Goal: Information Seeking & Learning: Find contact information

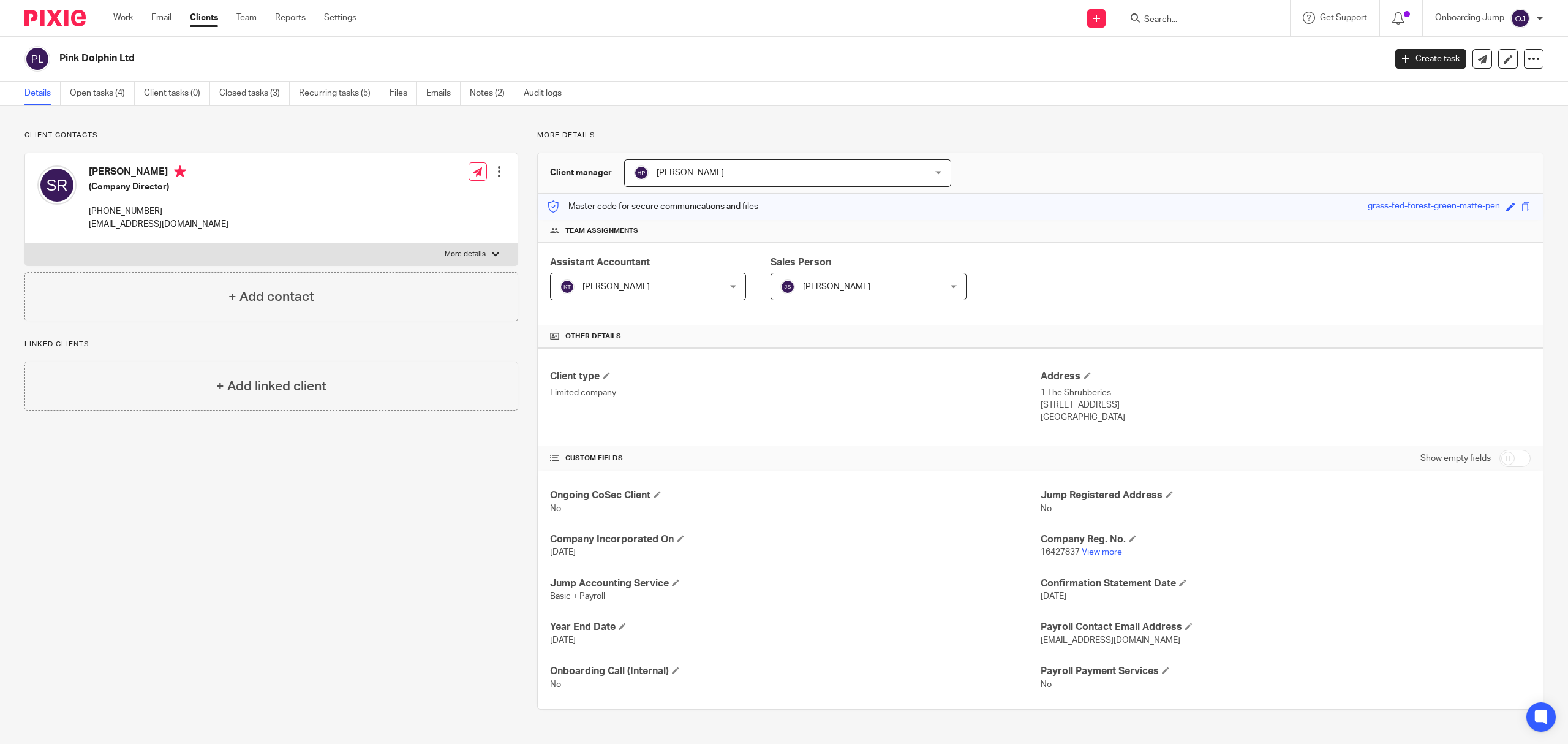
click at [1211, 15] on input "Search" at bounding box center [1198, 20] width 110 height 11
paste input "Ambr Technologies Limited"
type input "Ambr Technologies Limited"
click at [1225, 54] on link at bounding box center [1231, 53] width 182 height 28
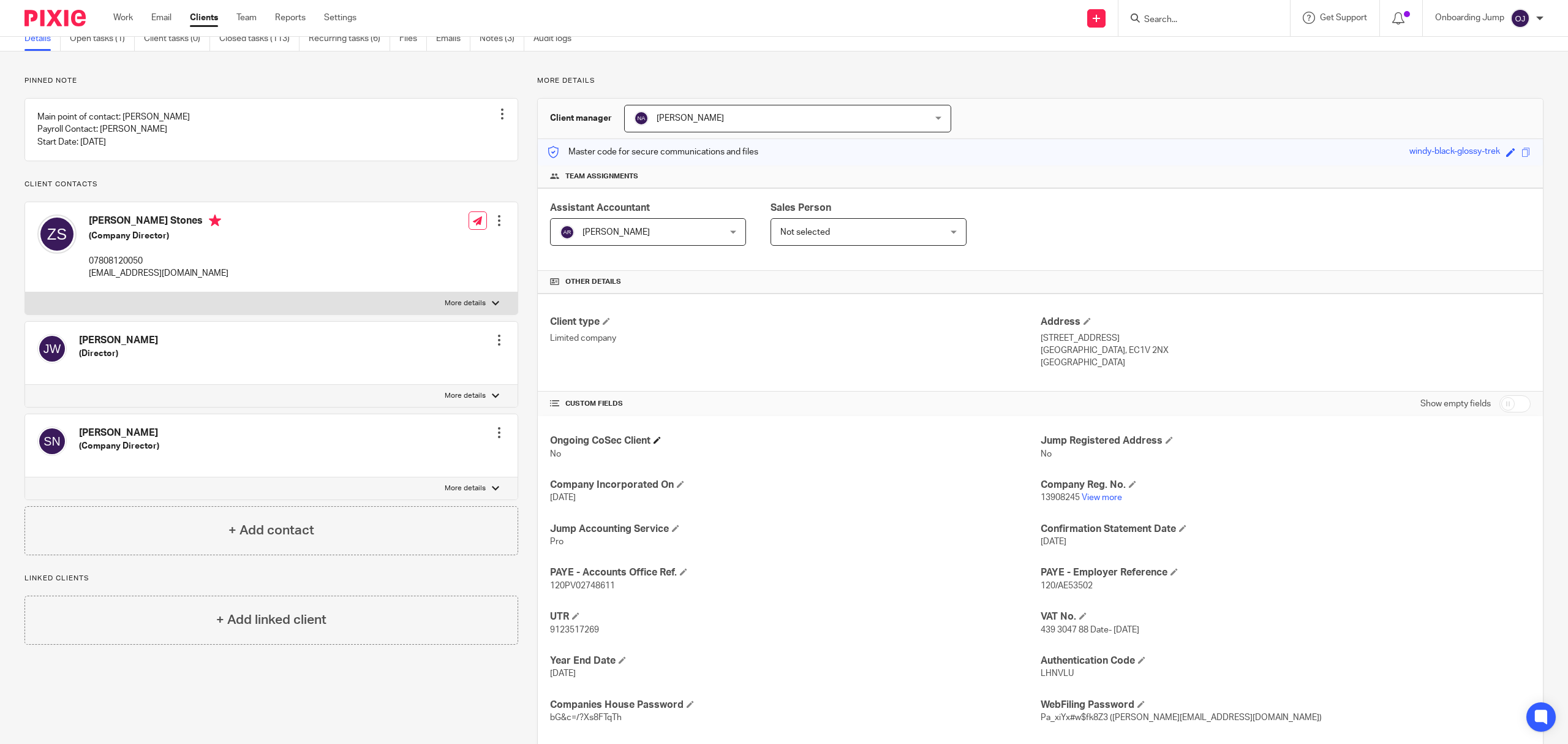
scroll to position [82, 0]
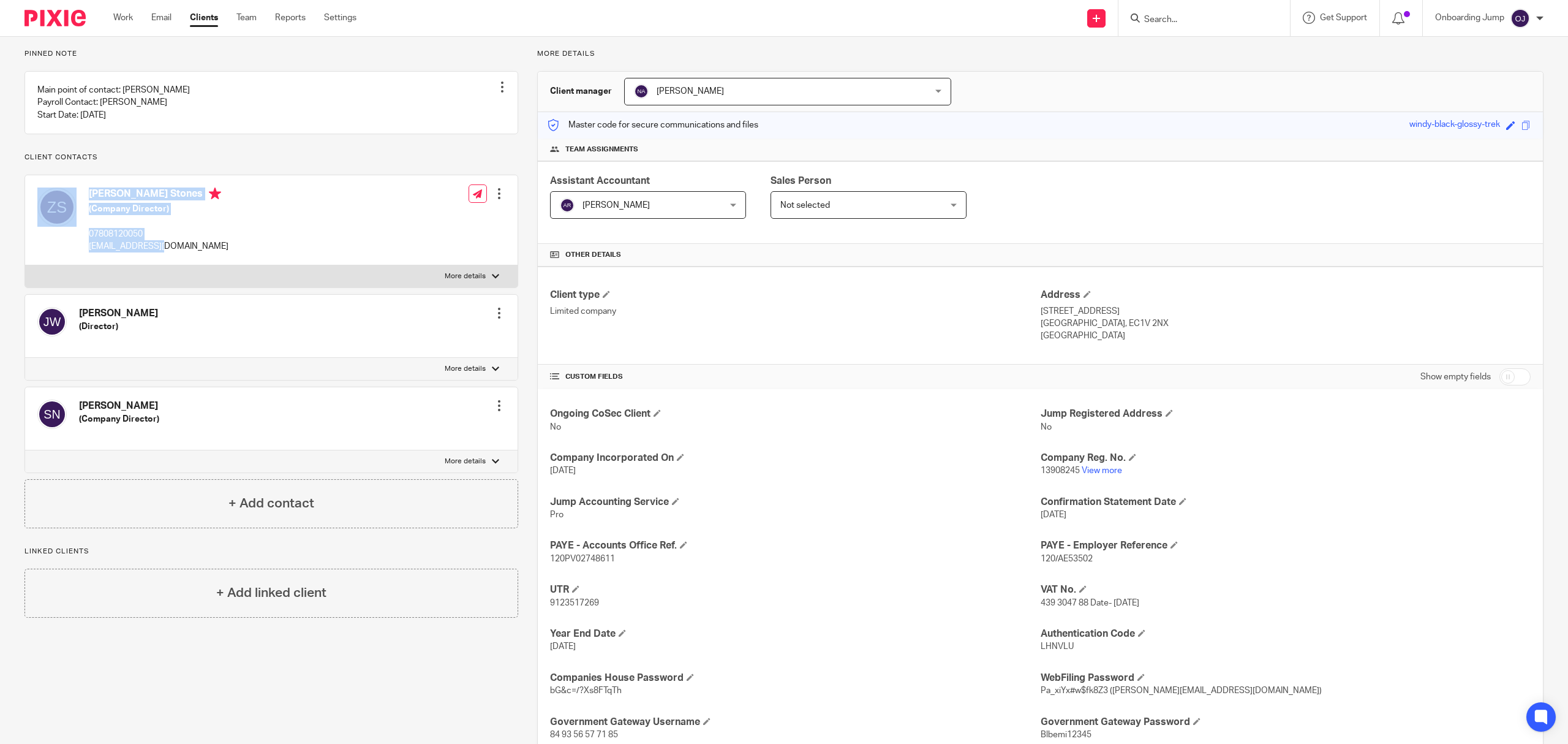
drag, startPoint x: 186, startPoint y: 257, endPoint x: 82, endPoint y: 264, distance: 104.2
click at [82, 259] on div "Zoe Adria Stones (Company Director) 07808120050 zoe@ambr.company" at bounding box center [133, 219] width 191 height 77
copy div "Zoe Adria Stones (Company Director) 07808120050 zoe@ambr.company"
click at [1179, 20] on input "Search" at bounding box center [1198, 20] width 110 height 11
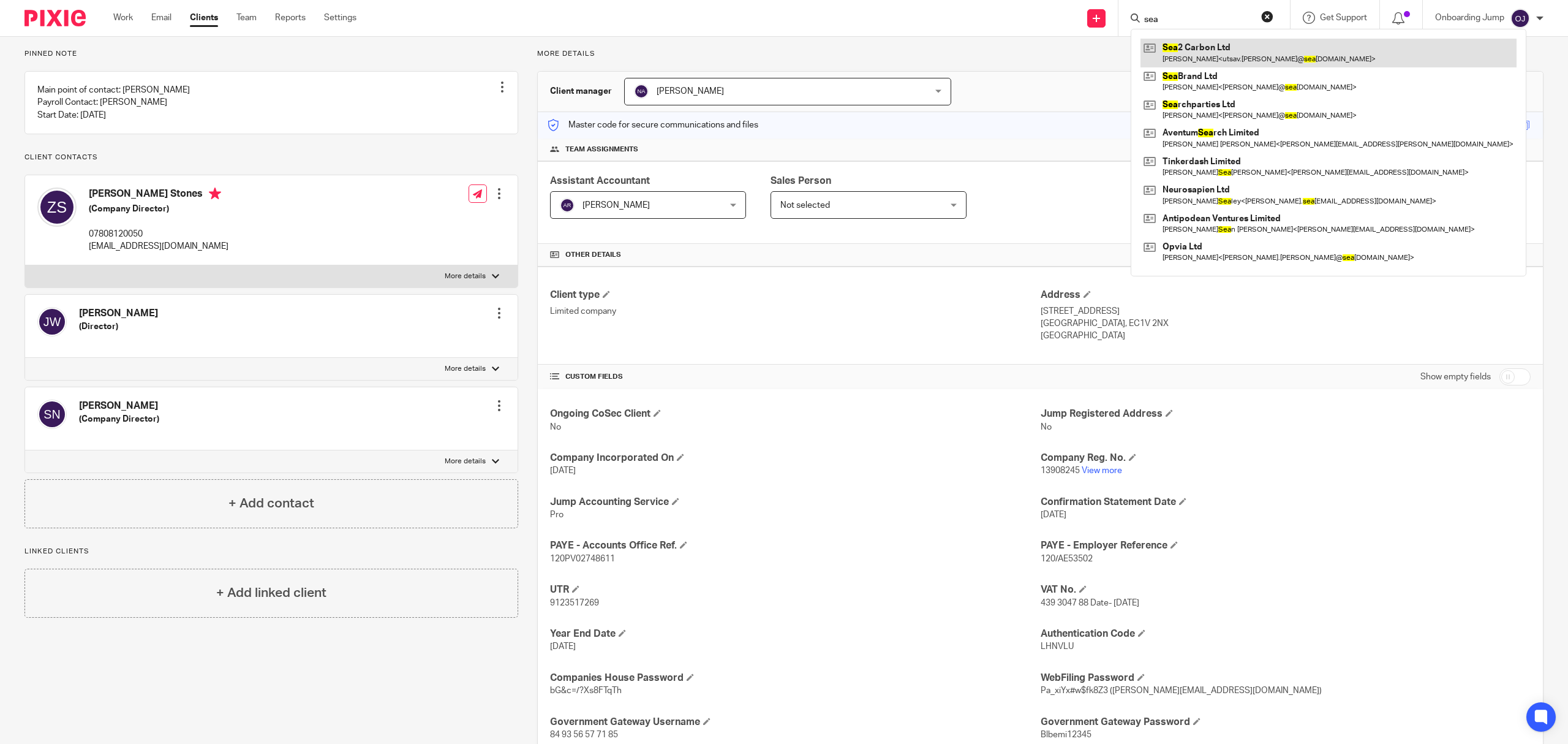
type input "sea"
click at [1231, 50] on link at bounding box center [1328, 53] width 376 height 28
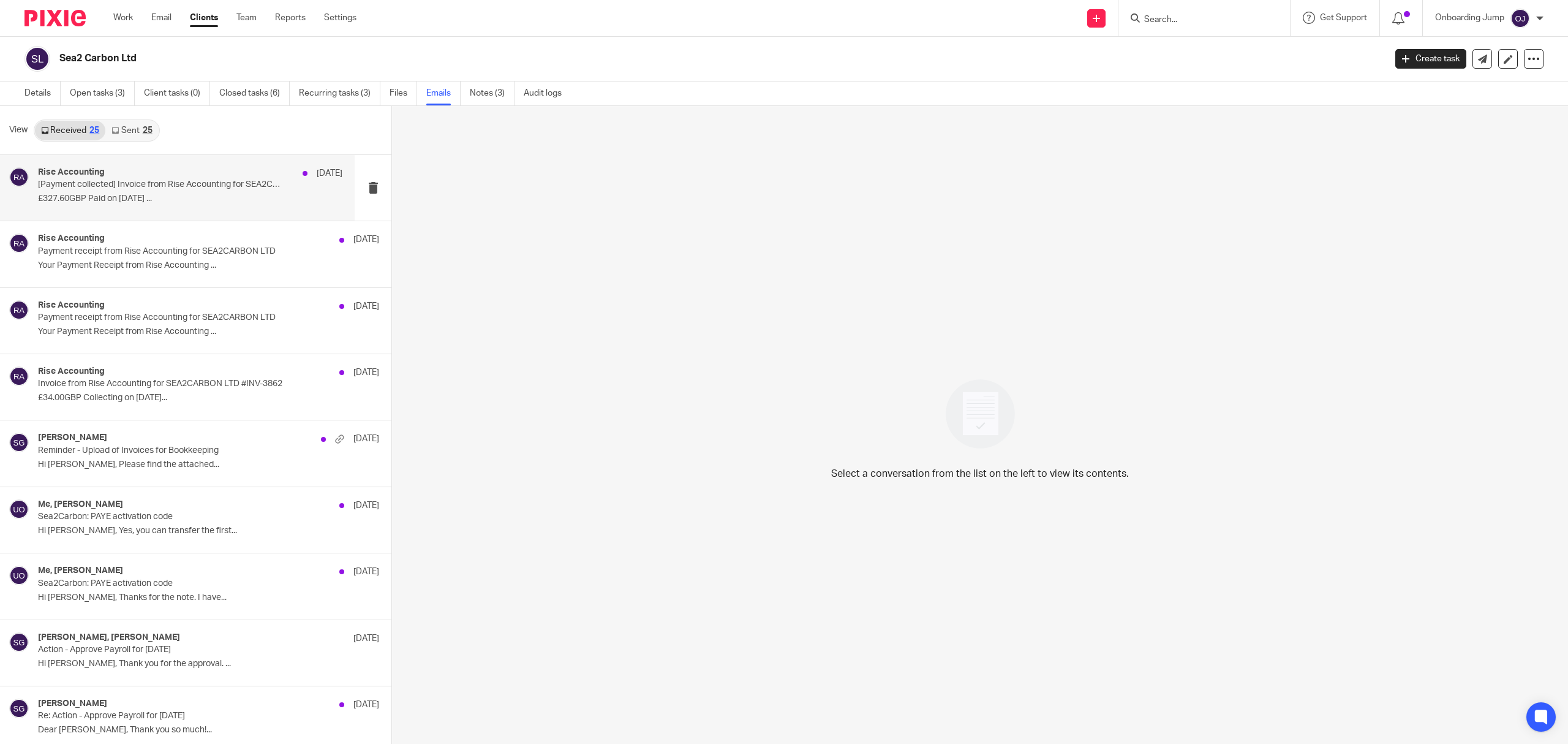
click at [211, 189] on p "[Payment collected] Invoice from Rise Accounting for SEA2CARBON LTD #INV-4049" at bounding box center [160, 185] width 244 height 11
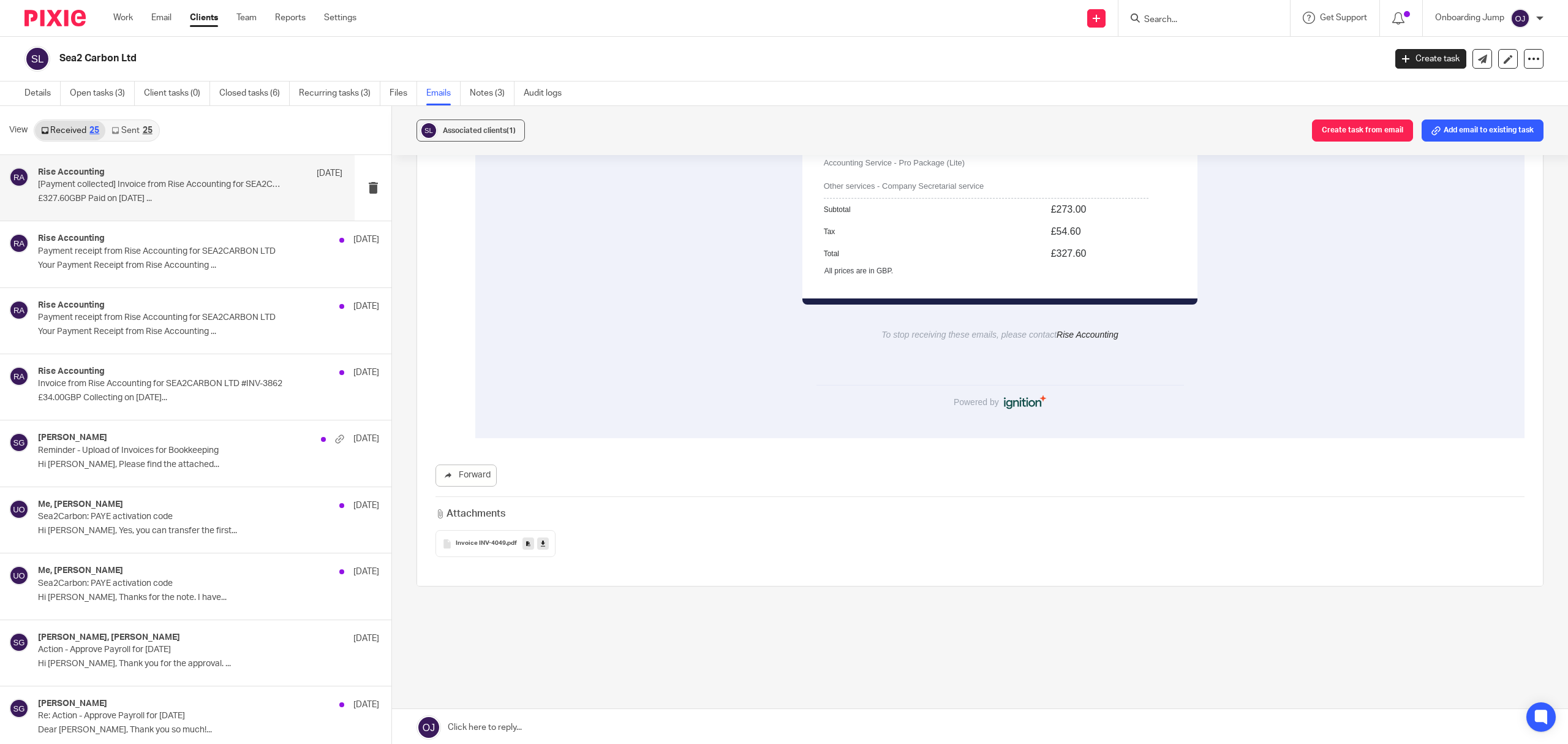
scroll to position [2, 0]
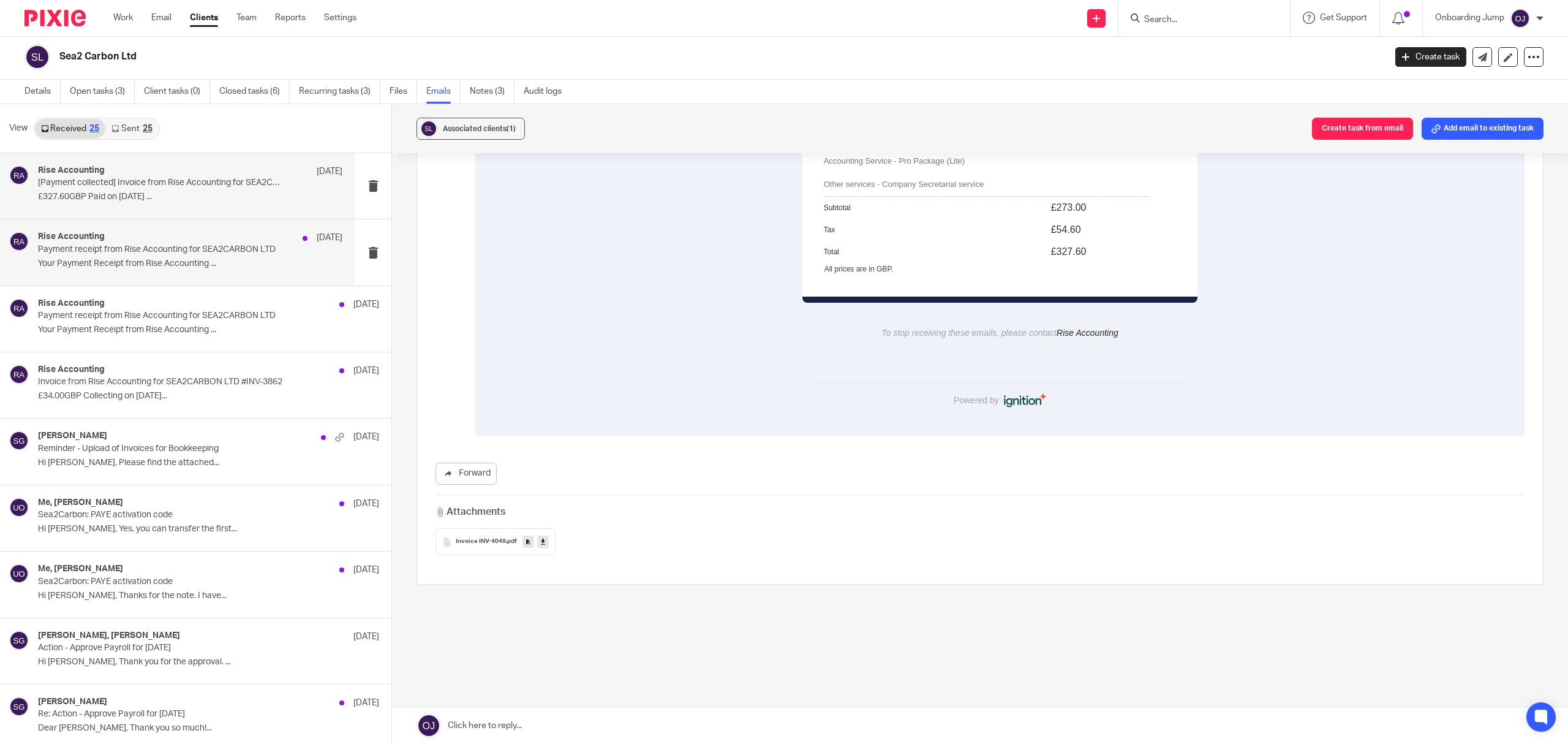
click at [127, 270] on div "Rise Accounting 31 Jul Payment receipt from Rise Accounting for SEA2CARBON LTD …" at bounding box center [190, 252] width 305 height 41
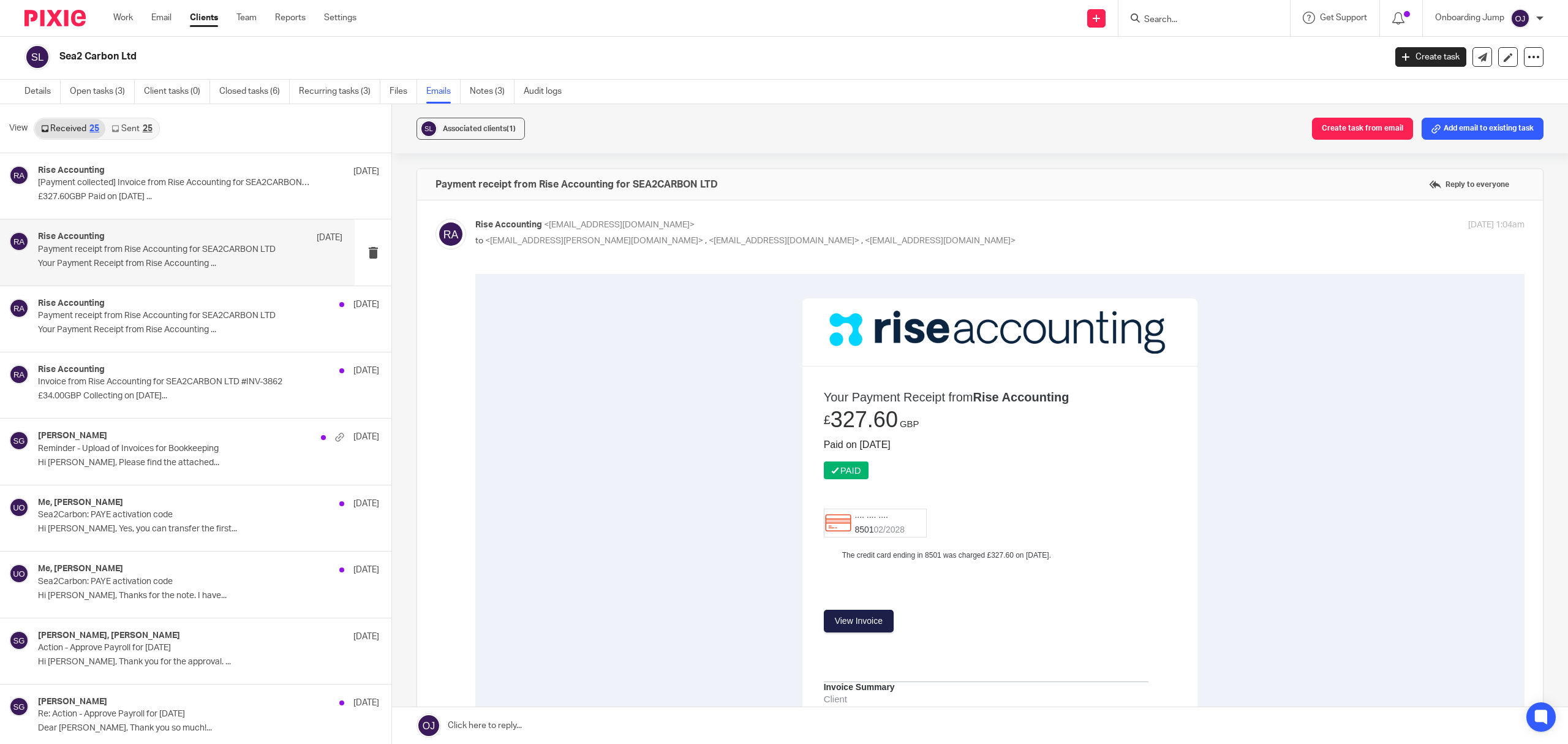
scroll to position [0, 0]
click at [136, 120] on link "Sent 25" at bounding box center [131, 129] width 53 height 20
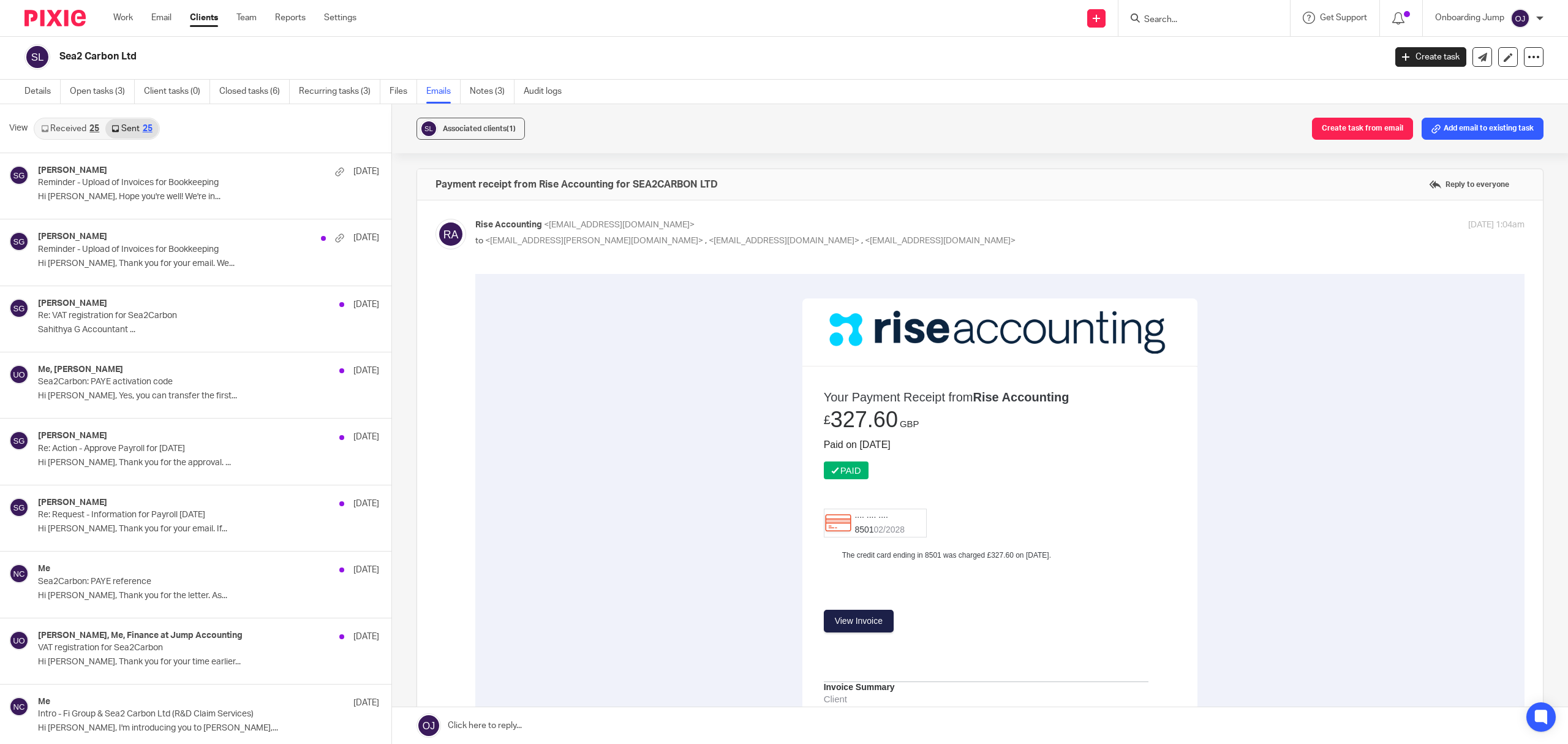
click at [79, 121] on link "Received 25" at bounding box center [70, 129] width 70 height 20
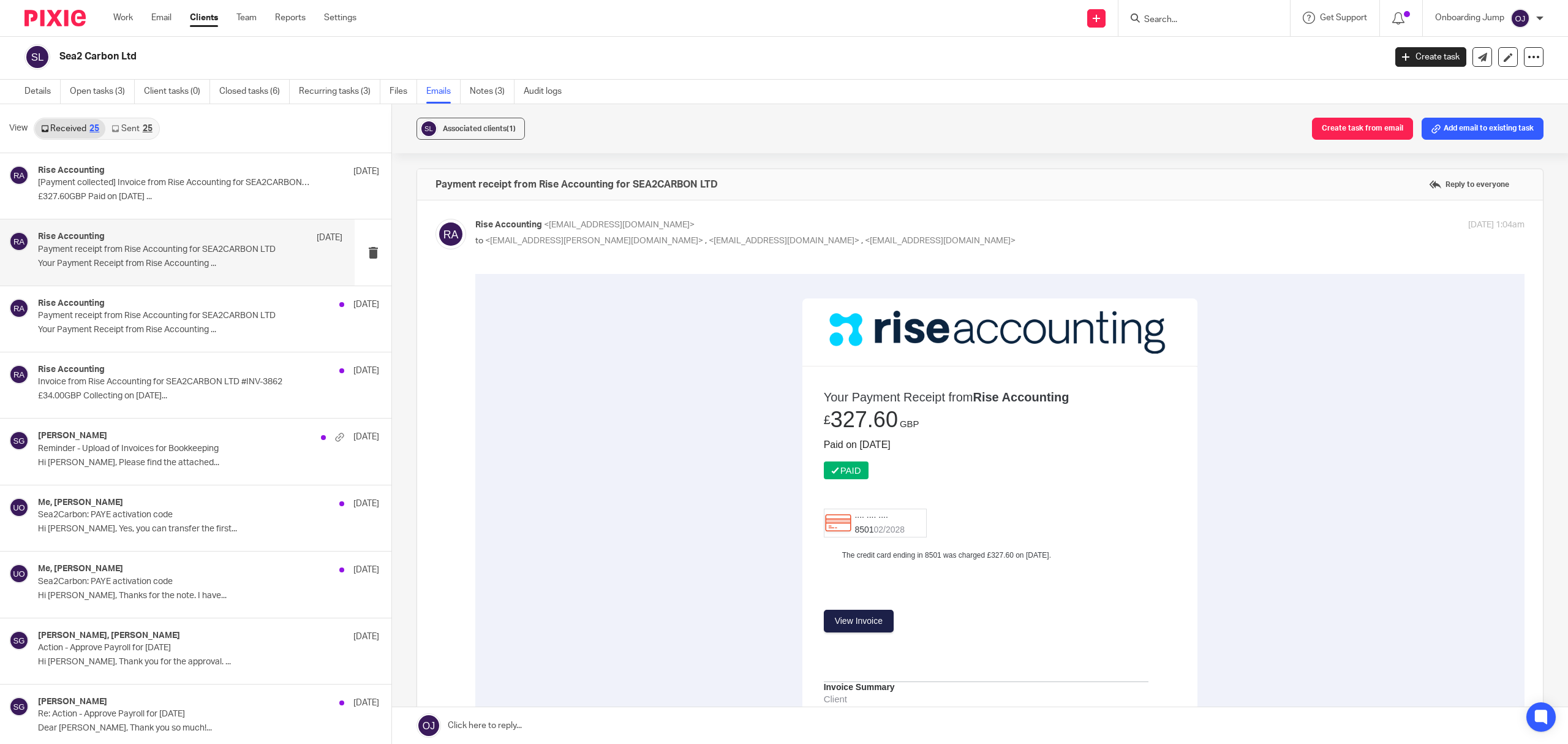
click at [147, 128] on div "25" at bounding box center [147, 128] width 10 height 8
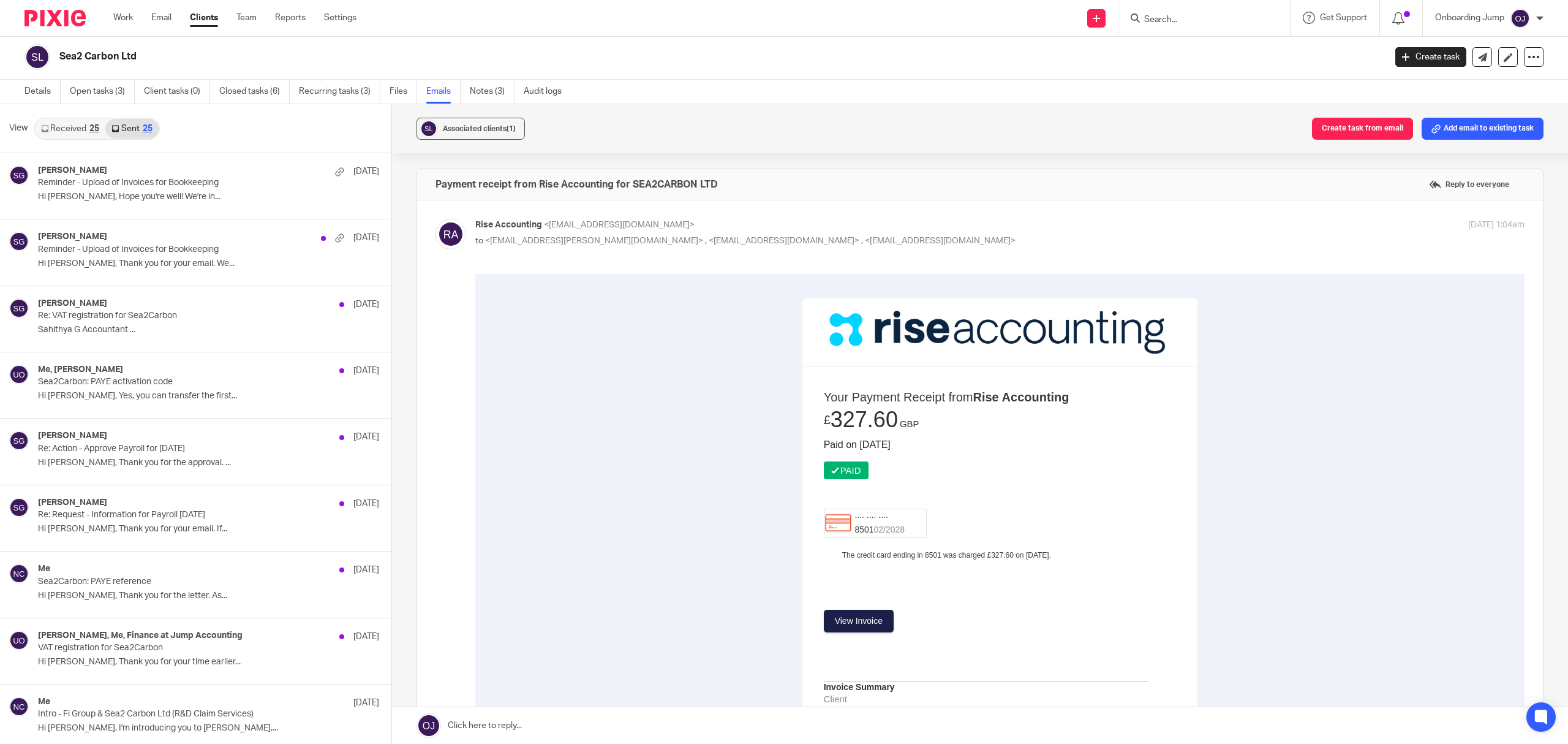
click at [26, 123] on span "View" at bounding box center [18, 128] width 18 height 13
click at [15, 128] on span "View" at bounding box center [18, 128] width 18 height 13
click at [69, 131] on link "Received 25" at bounding box center [70, 129] width 70 height 20
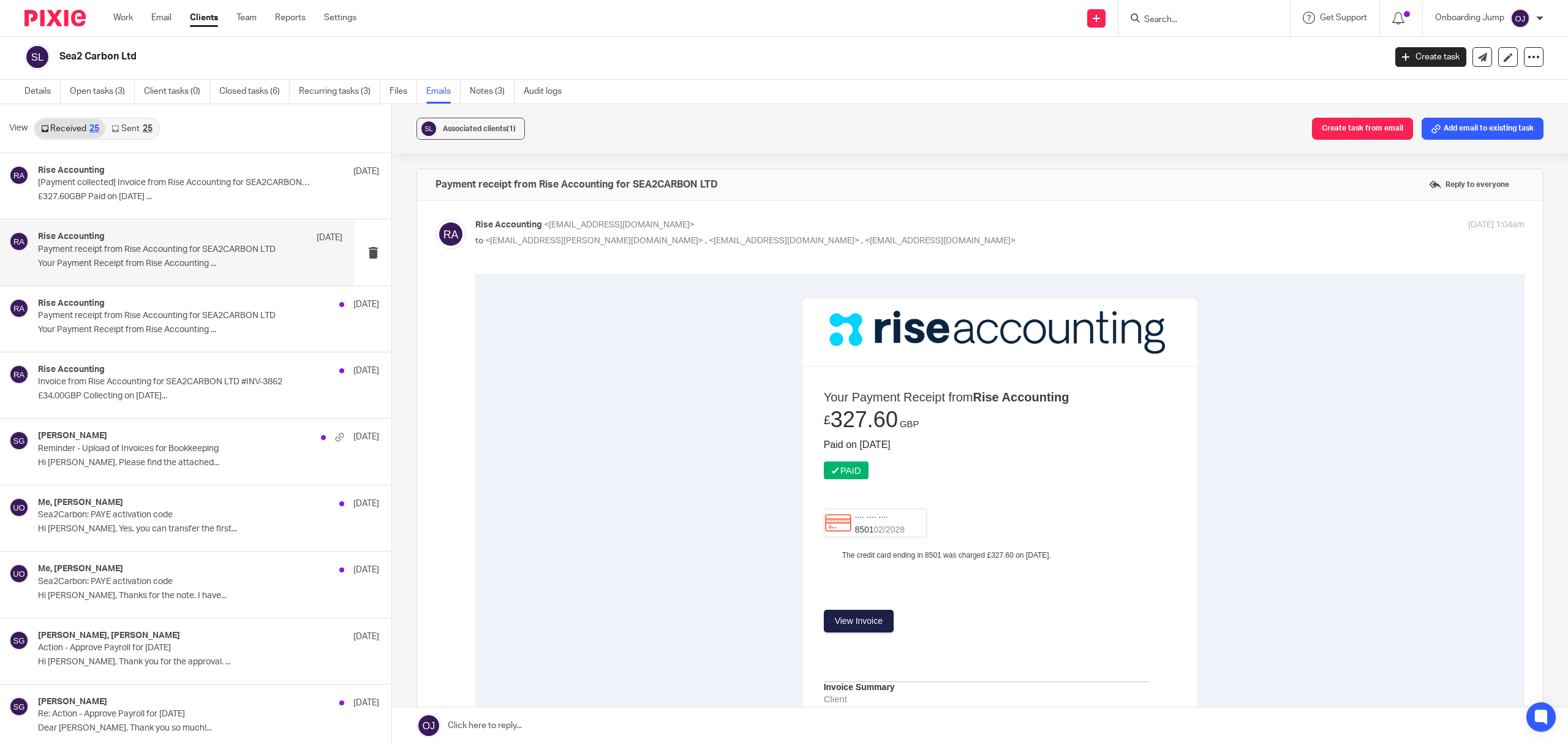
click at [143, 135] on link "Sent 25" at bounding box center [131, 129] width 53 height 20
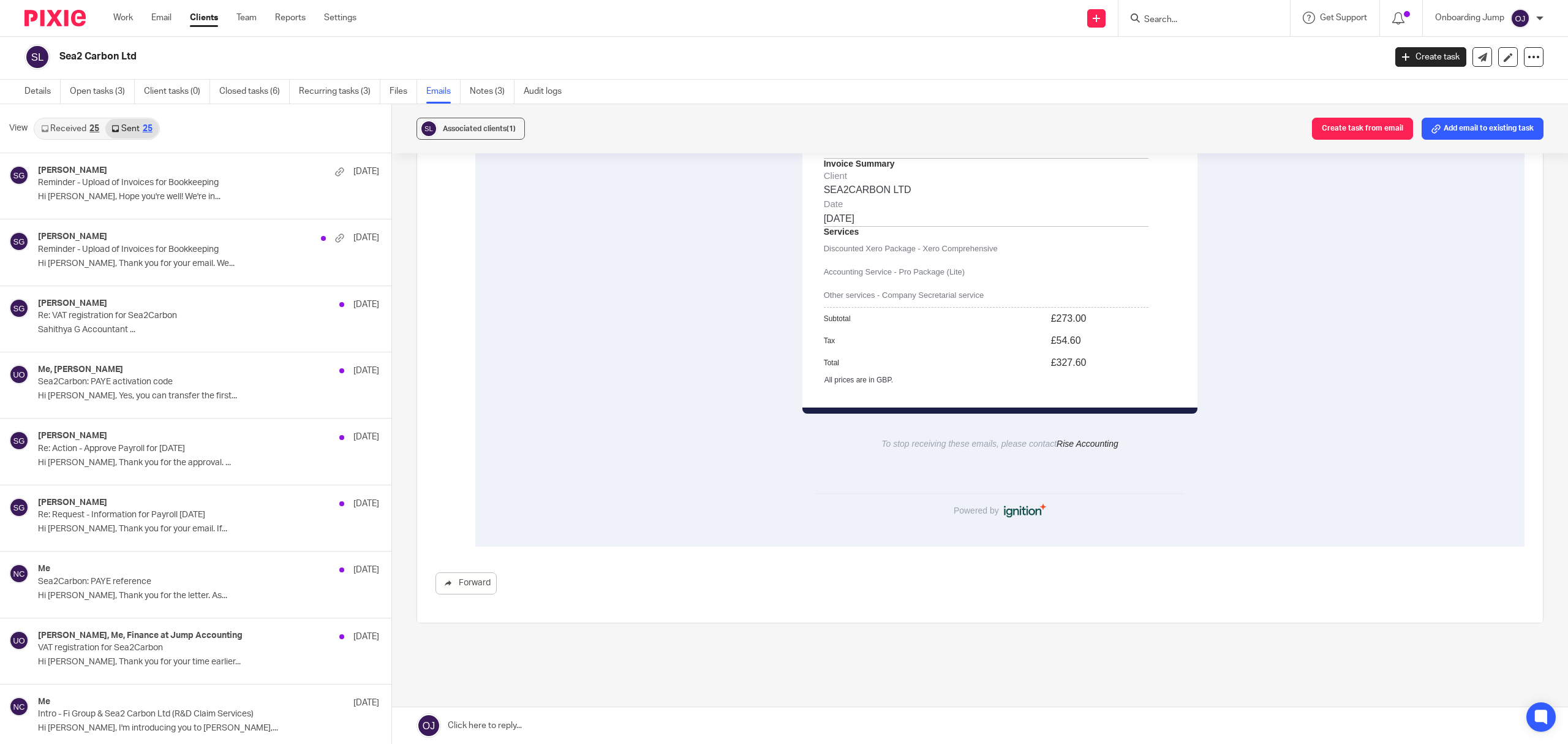
scroll to position [562, 0]
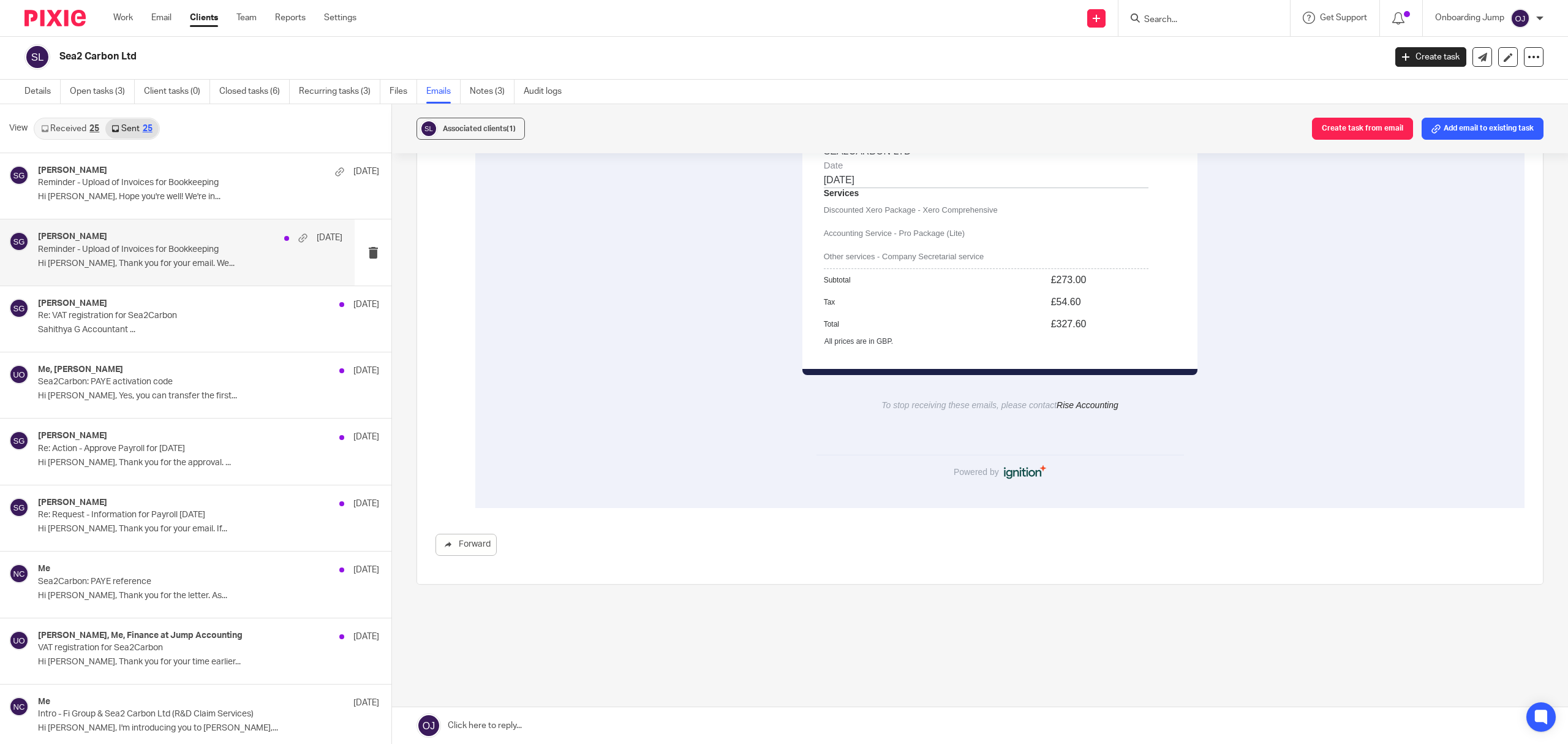
click at [218, 251] on p "Reminder - Upload of Invoices for Bookkeeping" at bounding box center [160, 250] width 244 height 11
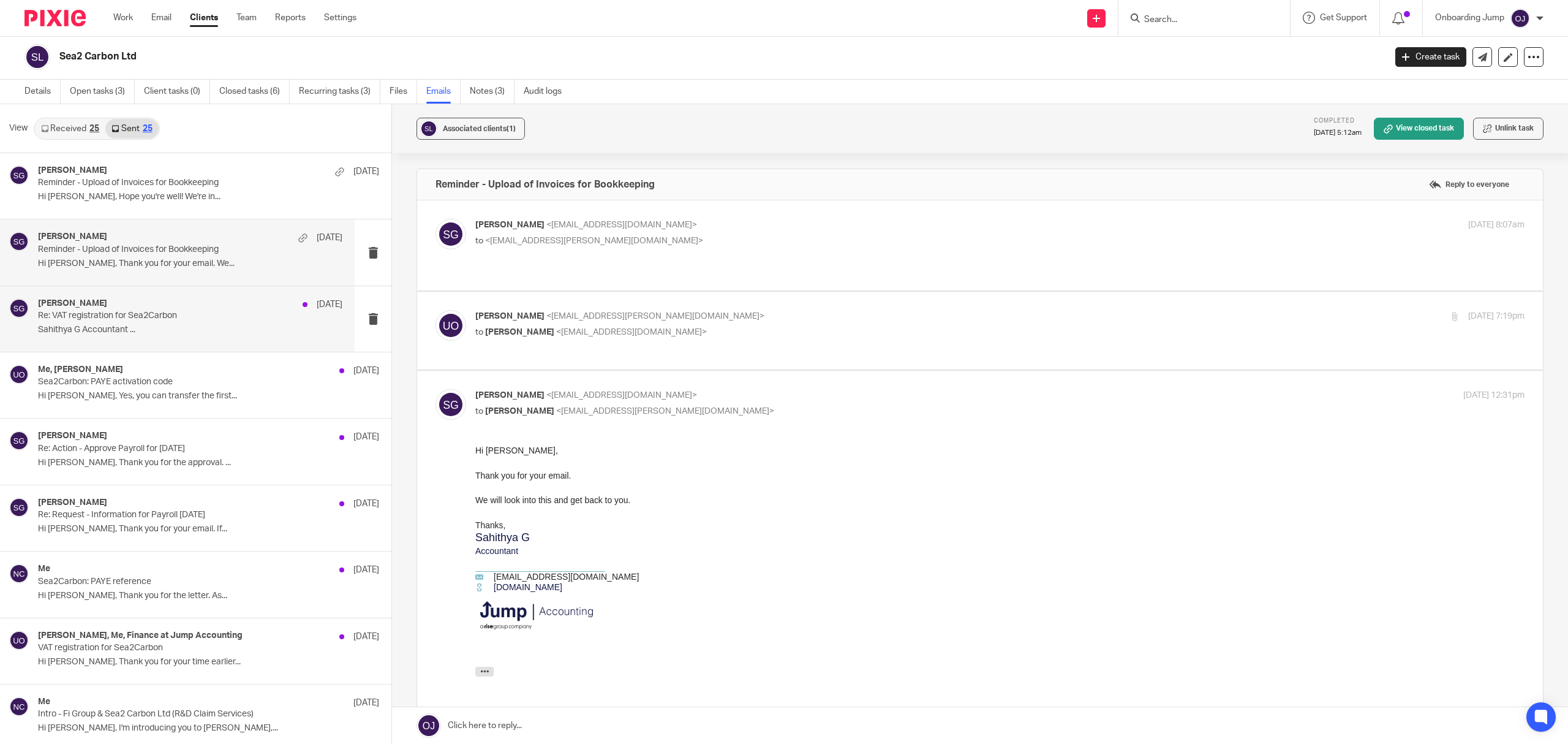
scroll to position [0, 0]
click at [178, 329] on p "Sahithya G Accountant ..." at bounding box center [190, 330] width 305 height 11
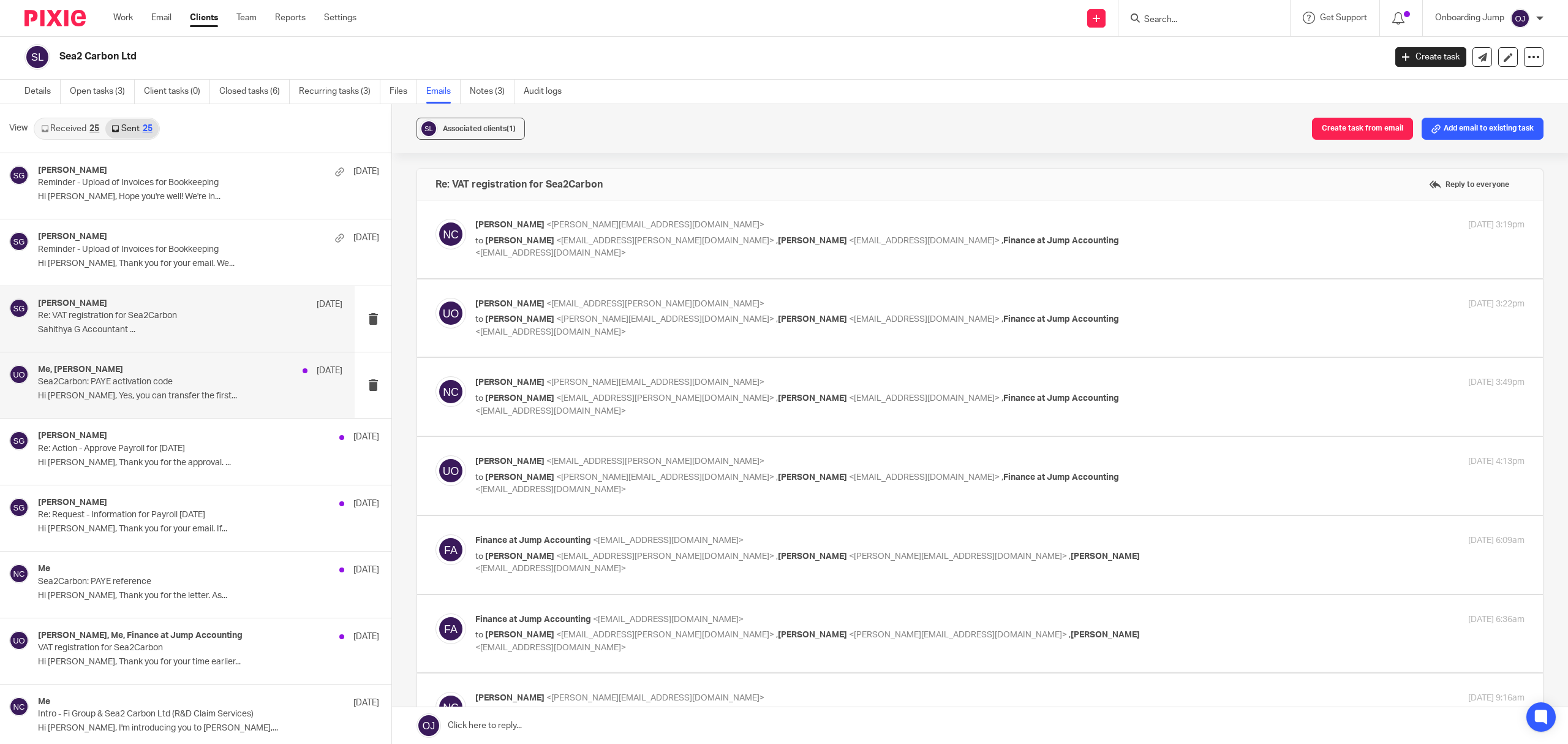
click at [172, 388] on div "Me, Utsav Oza 30 Jun Sea2Carbon: PAYE activation code Hi Utsav, Yes, you can tr…" at bounding box center [190, 385] width 305 height 41
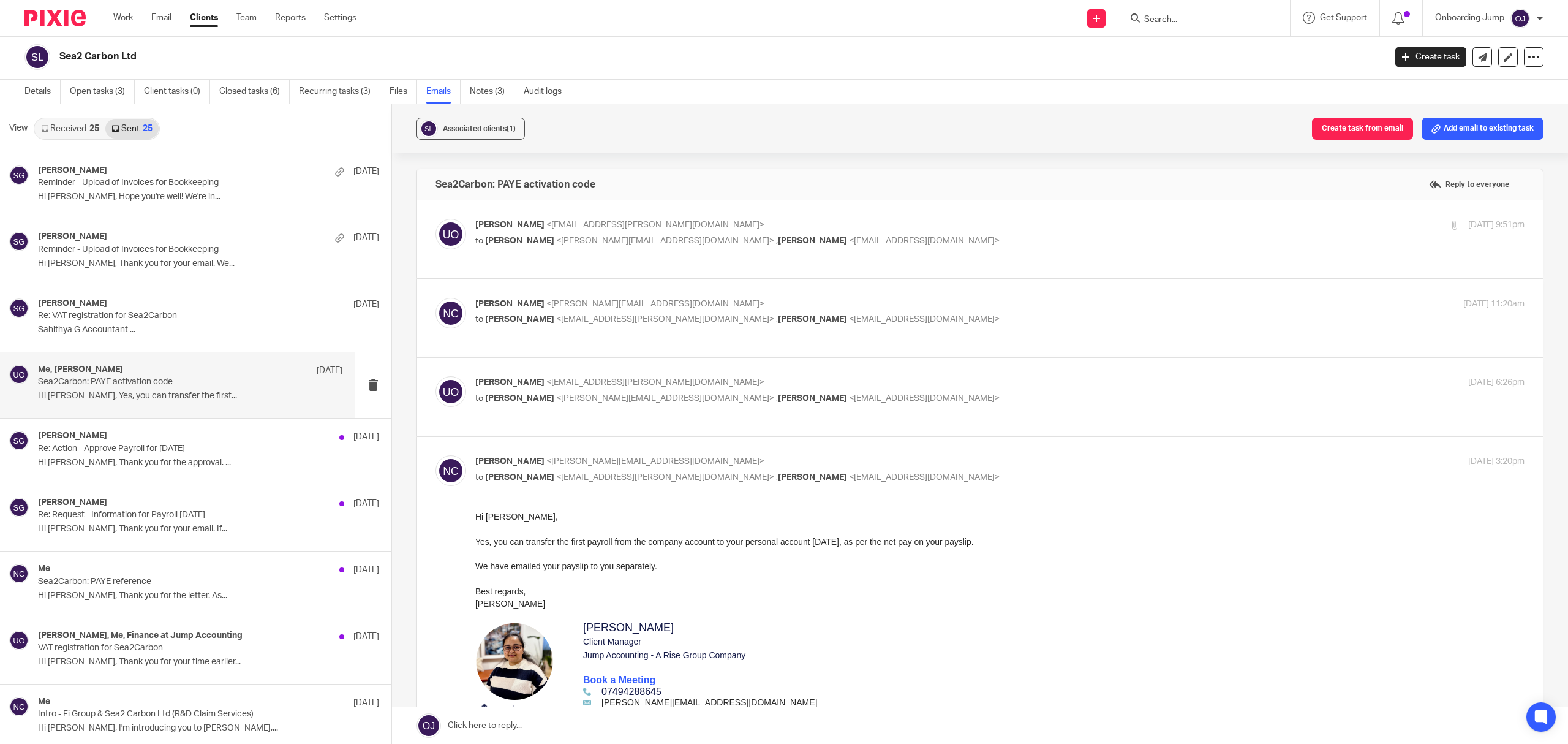
click at [812, 255] on div "Utsav Oza <utsav.oza@sea2carbon.com> to Nupur Chaudhuri <nupur@jumpaccounting.c…" at bounding box center [979, 239] width 1089 height 41
click at [246, 183] on p "Reminder - Upload of Invoices for Bookkeeping" at bounding box center [160, 183] width 244 height 11
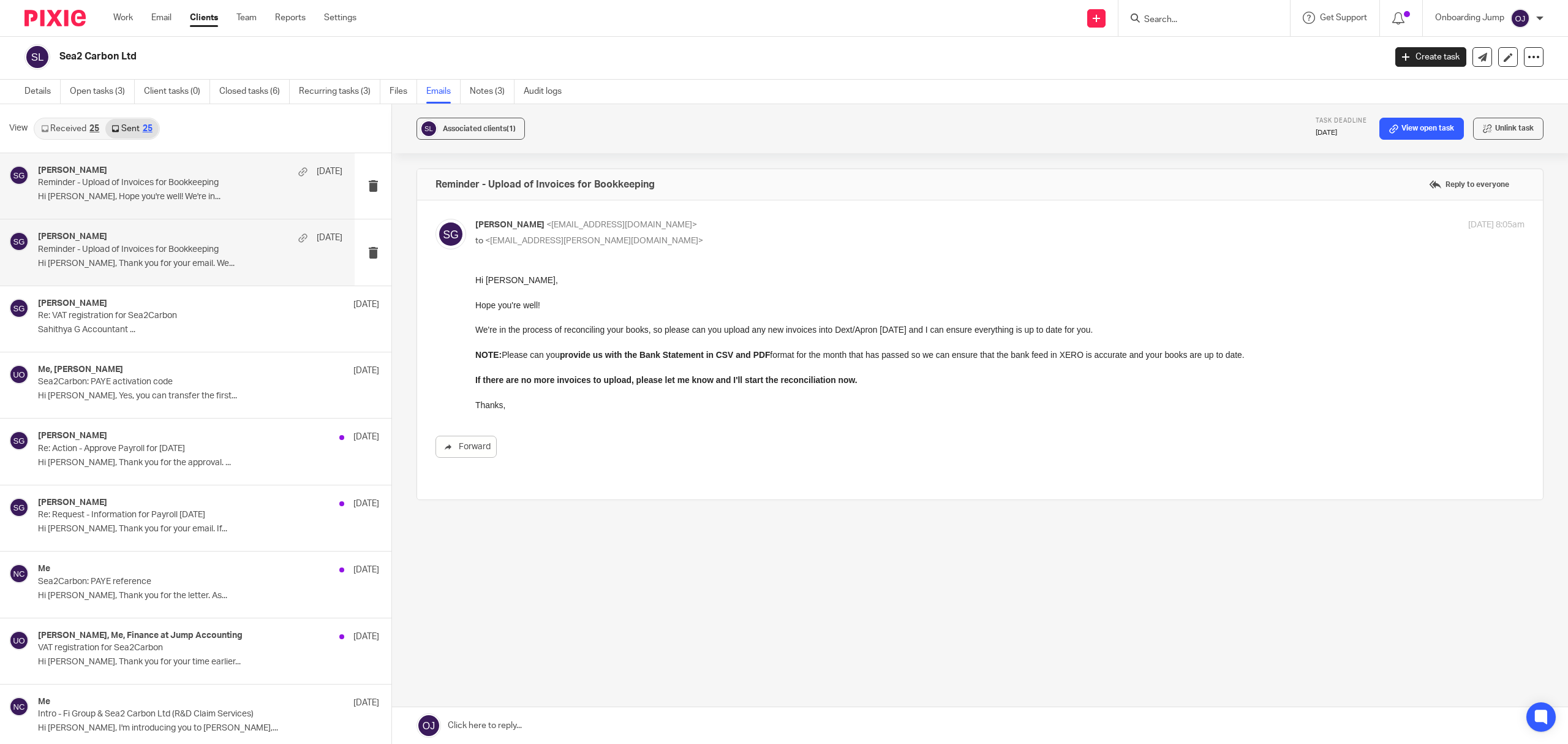
drag, startPoint x: 224, startPoint y: 199, endPoint x: 205, endPoint y: 226, distance: 33.0
click at [224, 199] on p "Hi Utsav, Hope you're well! We're in..." at bounding box center [190, 197] width 305 height 11
click at [187, 268] on p "Hi Utsav, Thank you for your email. We..." at bounding box center [190, 264] width 305 height 11
click at [107, 255] on div "Sahithya Gopalakrishnan 4 Jul Reminder - Upload of Invoices for Bookkeeping Hi …" at bounding box center [190, 252] width 305 height 41
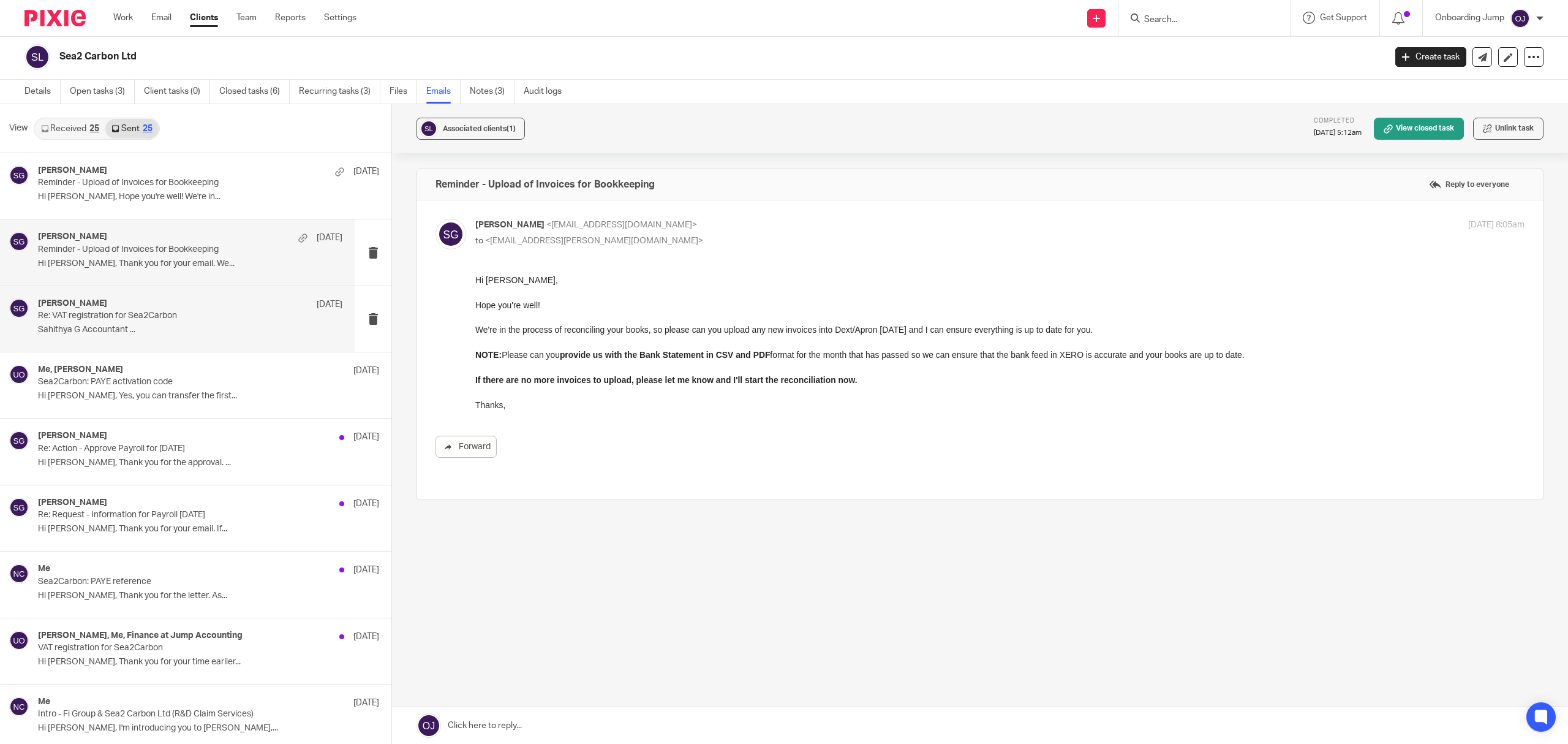
click at [107, 305] on h4 "Sahithya Gopalakrishnan" at bounding box center [73, 304] width 69 height 11
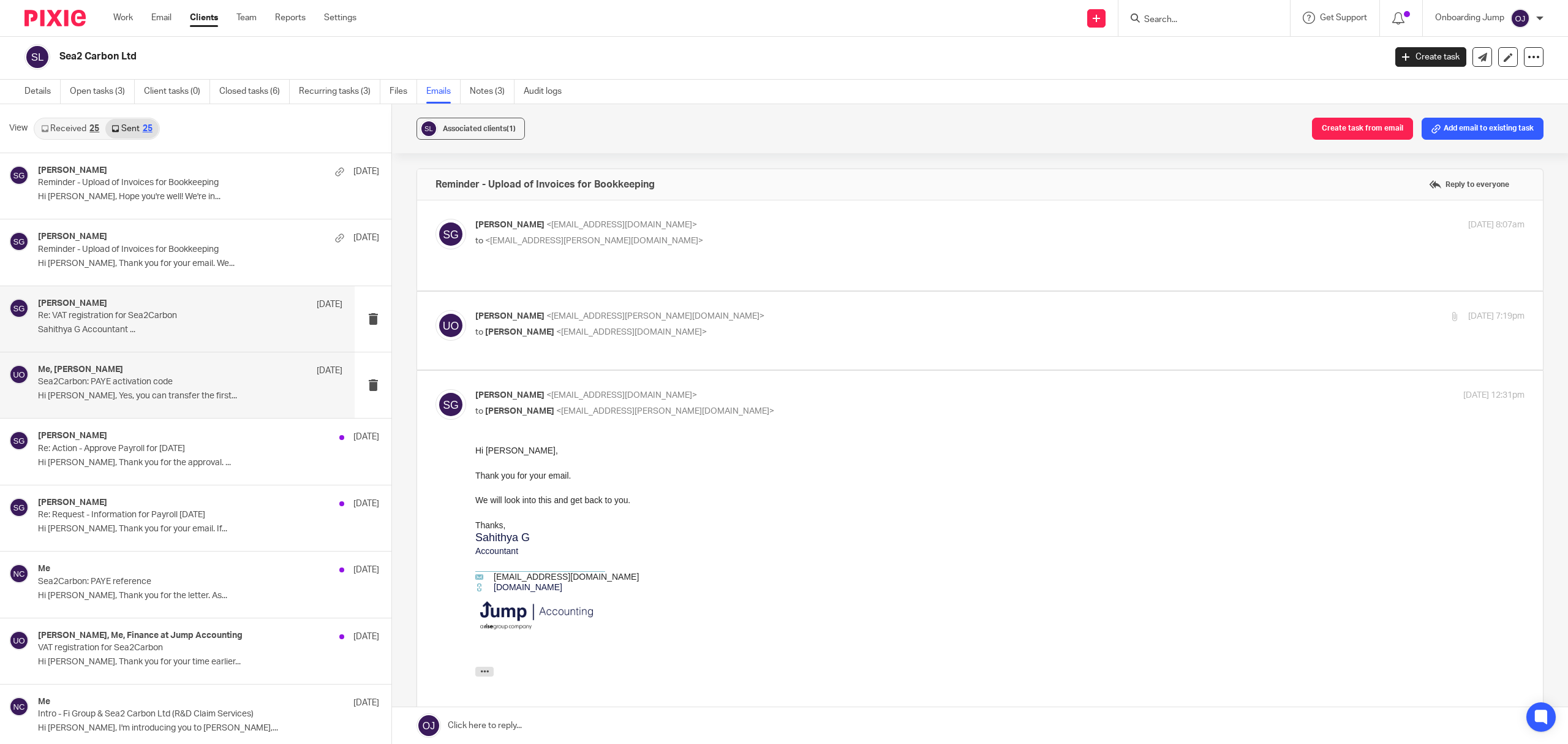
click at [142, 386] on p "Sea2Carbon: PAYE activation code" at bounding box center [160, 382] width 244 height 11
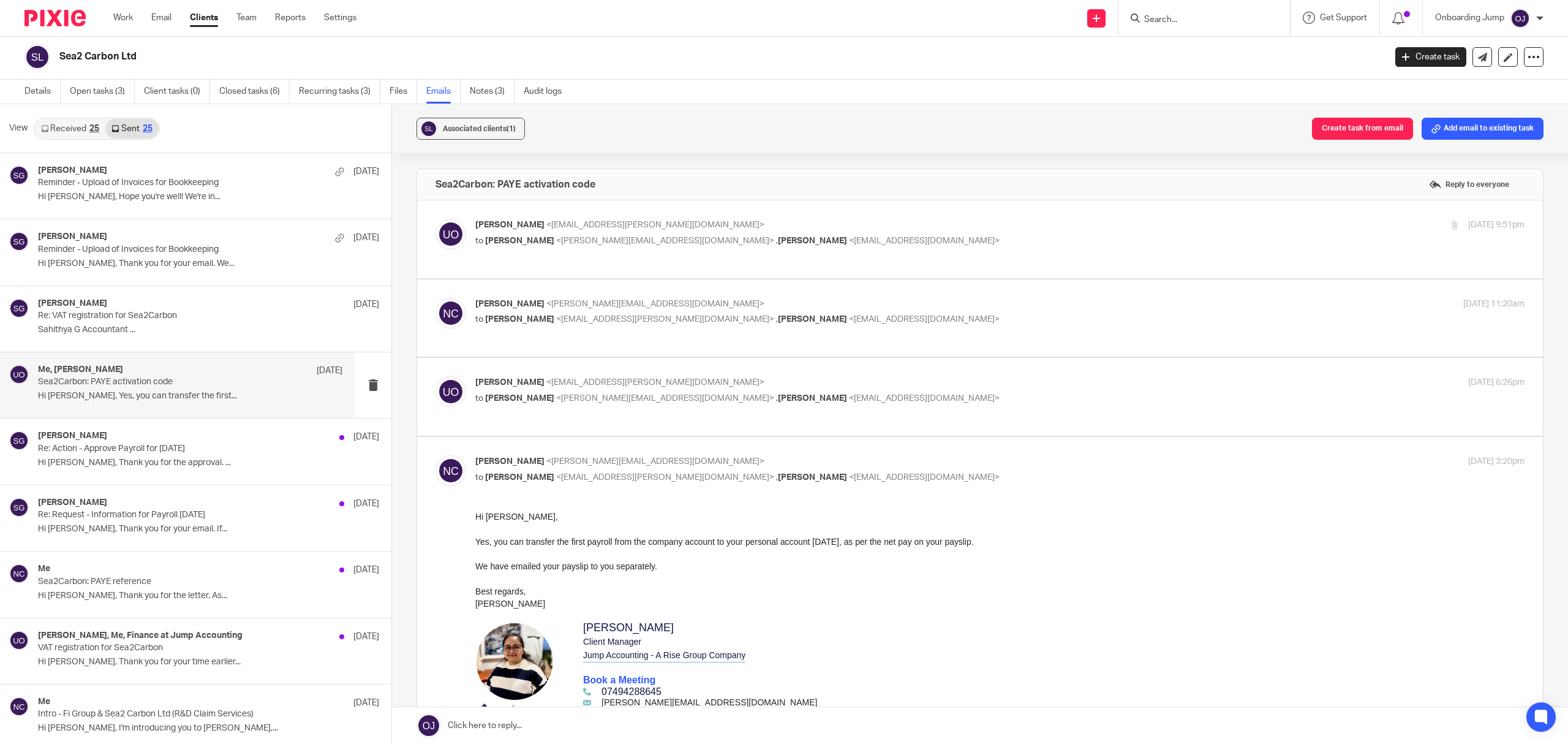
click at [507, 309] on p "Nupur Chaudhuri <nupur@jumpaccounting.co.uk>" at bounding box center [825, 304] width 699 height 13
checkbox input "true"
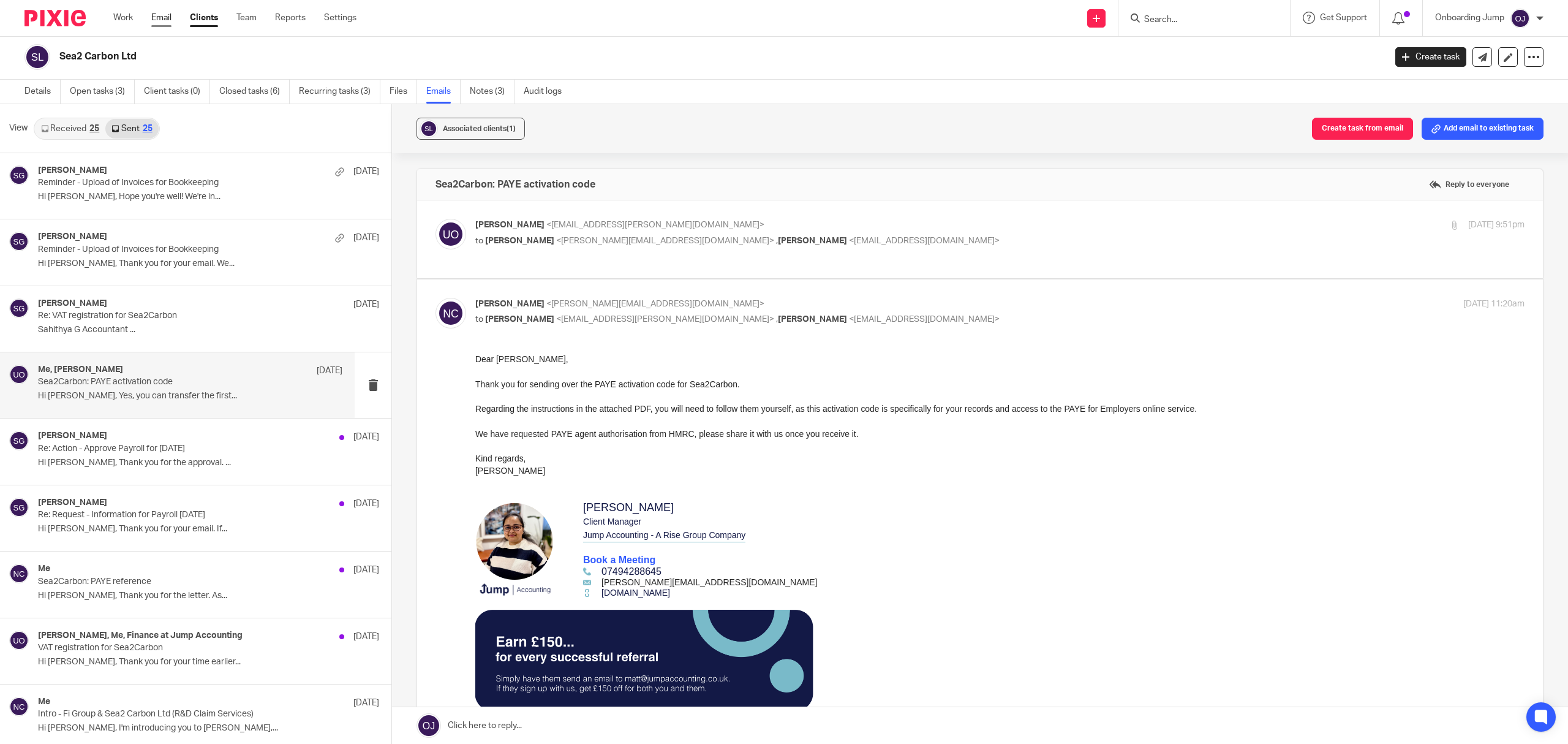
click at [152, 18] on link "Email" at bounding box center [161, 18] width 20 height 12
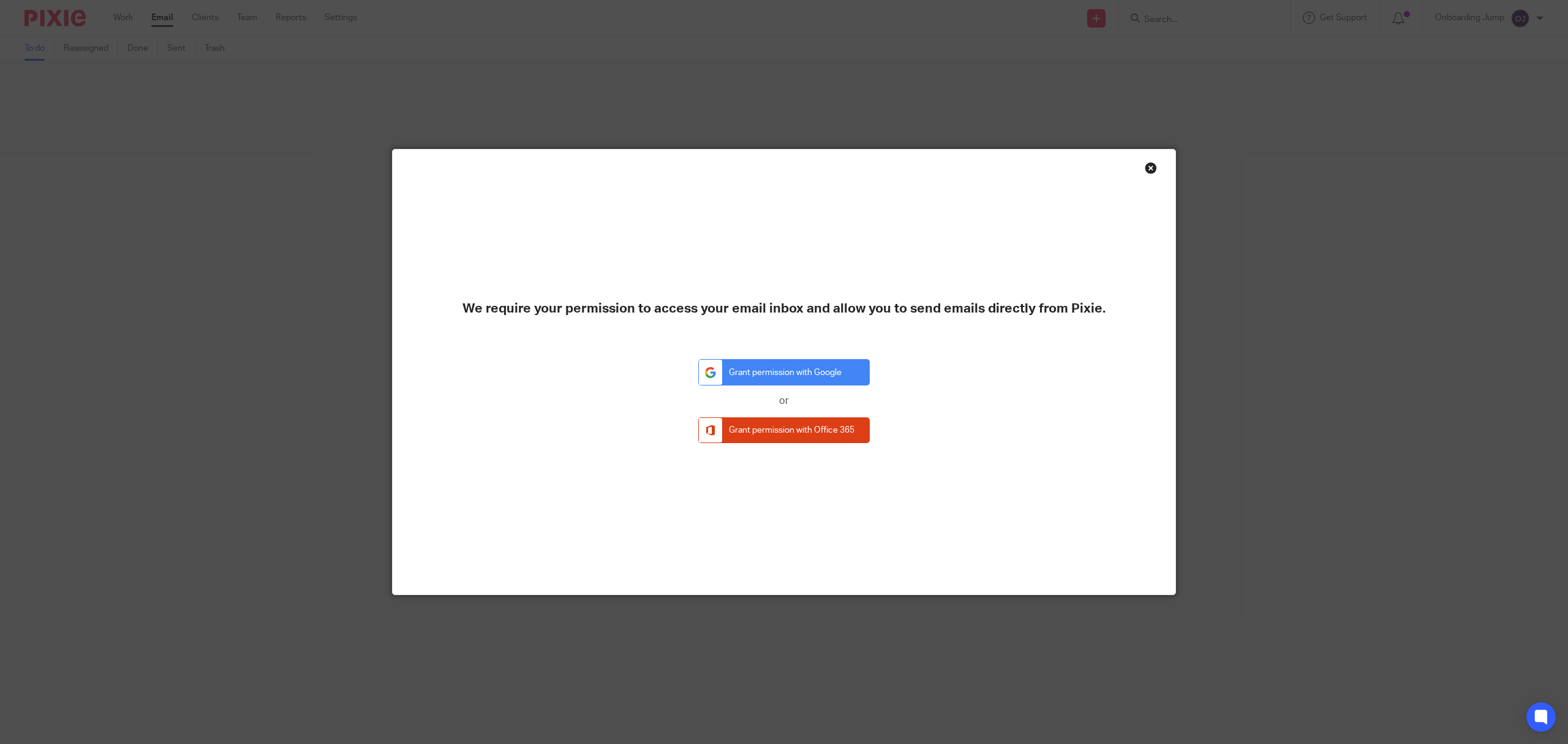
click at [503, 70] on div "We require your permission to access your email inbox and allow you to send ema…" at bounding box center [784, 372] width 1568 height 744
click at [192, 11] on div "We require your permission to access your email inbox and allow you to send ema…" at bounding box center [784, 372] width 1568 height 744
click at [1144, 172] on div "Close this dialog window" at bounding box center [1150, 168] width 12 height 12
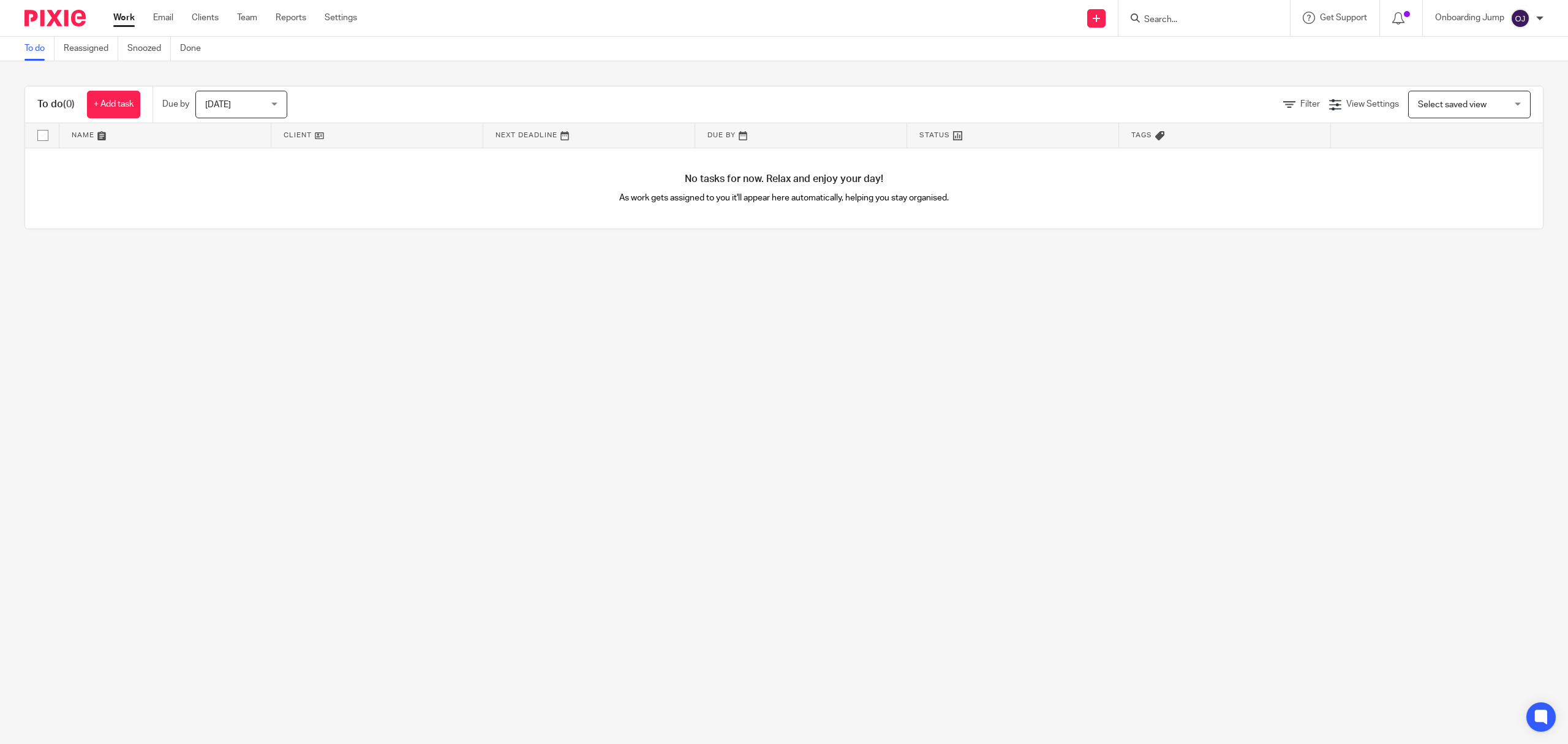
click at [157, 11] on div "Work Email Clients Team Reports Settings Work Email Clients Team Reports Settin…" at bounding box center [237, 18] width 274 height 36
click at [155, 24] on link "Email" at bounding box center [163, 18] width 20 height 12
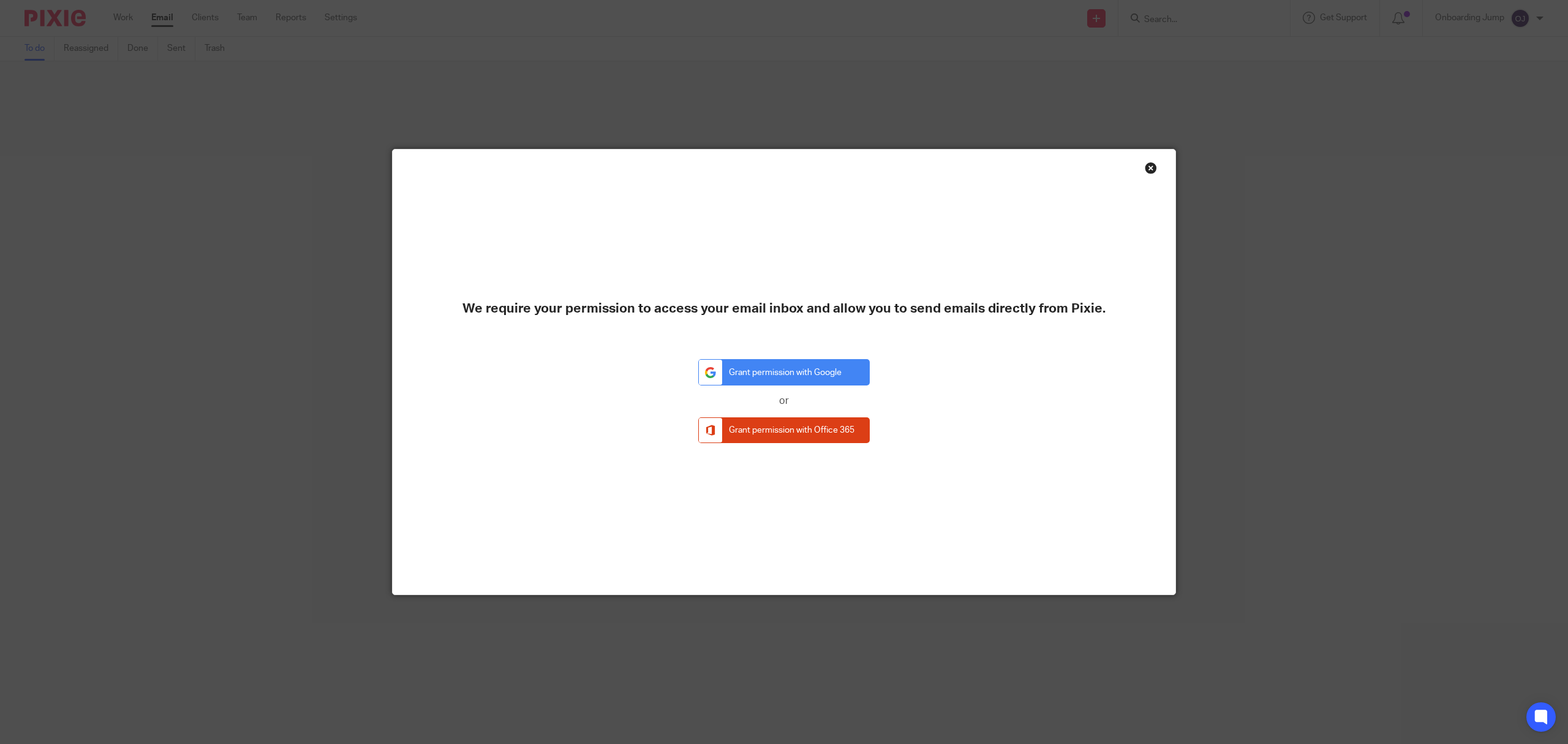
click at [1147, 167] on div "Close this dialog window" at bounding box center [1150, 168] width 12 height 12
